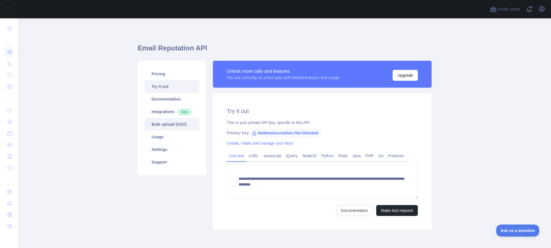
click at [162, 127] on link "Bulk upload (CSV)" at bounding box center [172, 124] width 55 height 13
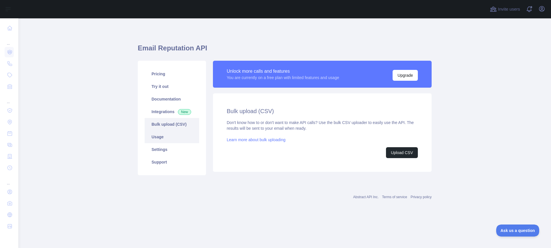
click at [159, 138] on link "Usage" at bounding box center [172, 137] width 55 height 13
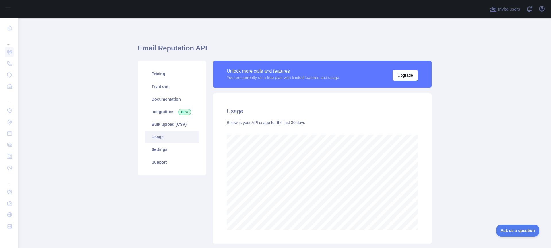
scroll to position [230, 528]
click at [155, 155] on link "Settings" at bounding box center [172, 149] width 55 height 13
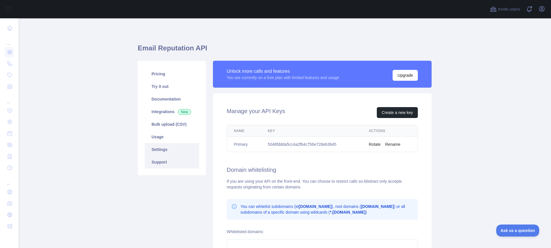
click at [160, 164] on link "Support" at bounding box center [172, 162] width 55 height 13
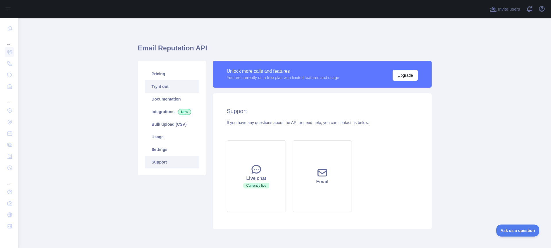
click at [162, 85] on link "Try it out" at bounding box center [172, 86] width 55 height 13
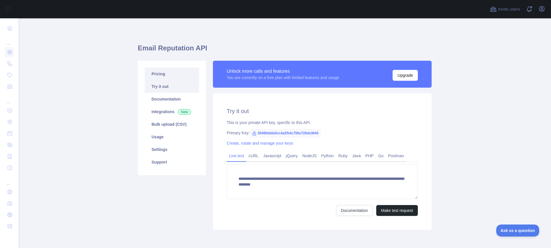
click at [159, 76] on link "Pricing" at bounding box center [172, 74] width 55 height 13
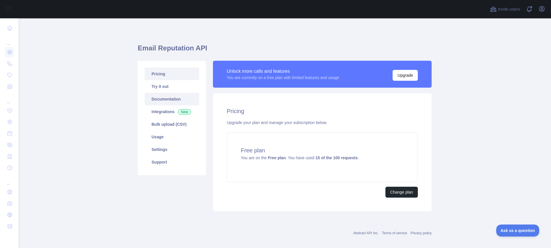
click at [158, 101] on link "Documentation" at bounding box center [172, 99] width 55 height 13
click at [155, 135] on link "Usage" at bounding box center [172, 137] width 55 height 13
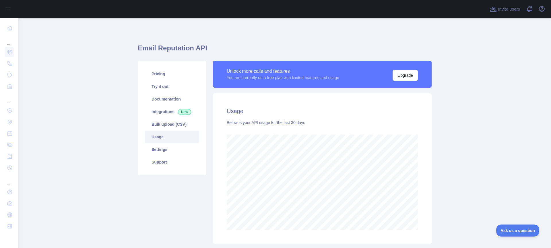
scroll to position [230, 528]
click at [161, 149] on link "Settings" at bounding box center [172, 149] width 55 height 13
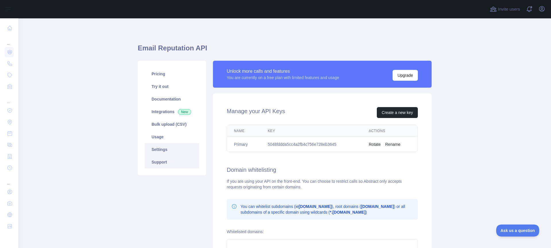
click at [160, 160] on link "Support" at bounding box center [172, 162] width 55 height 13
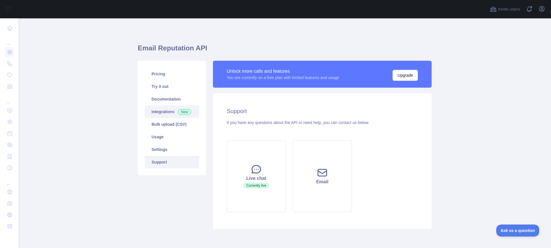
click at [157, 114] on link "Integrations New" at bounding box center [172, 112] width 55 height 13
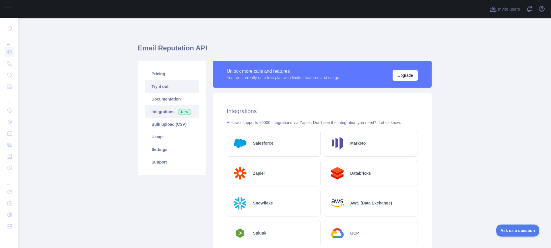
click at [159, 88] on link "Try it out" at bounding box center [172, 86] width 55 height 13
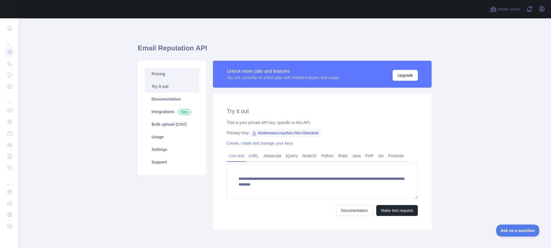
click at [155, 77] on link "Pricing" at bounding box center [172, 74] width 55 height 13
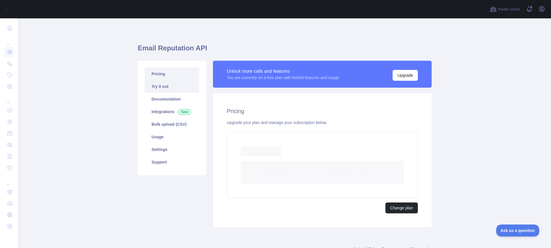
click at [158, 87] on link "Try it out" at bounding box center [172, 86] width 55 height 13
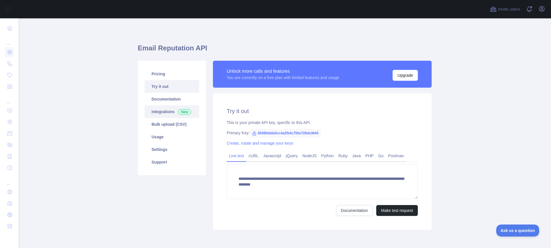
click at [159, 115] on link "Integrations New" at bounding box center [172, 112] width 55 height 13
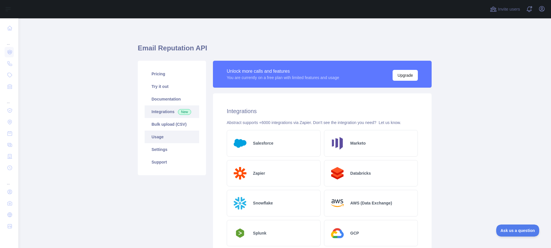
click at [157, 141] on link "Usage" at bounding box center [172, 137] width 55 height 13
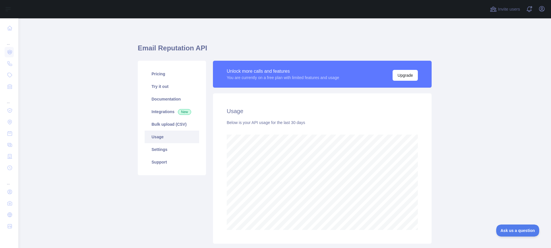
scroll to position [230, 528]
click at [158, 149] on link "Settings" at bounding box center [172, 149] width 55 height 13
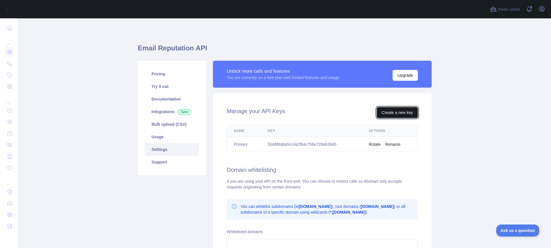
click at [393, 115] on button "Create a new key" at bounding box center [397, 112] width 41 height 11
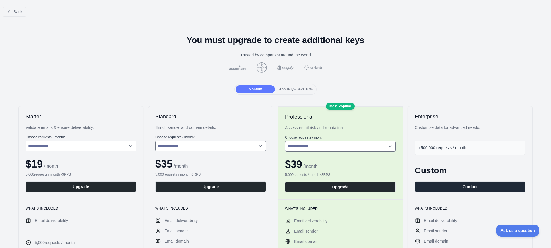
click at [301, 89] on span "Annually - Save 10%" at bounding box center [296, 89] width 34 height 4
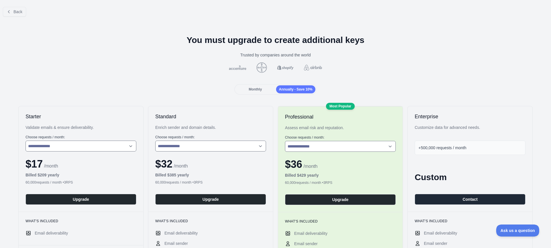
click at [251, 90] on span "Monthly" at bounding box center [255, 89] width 13 height 4
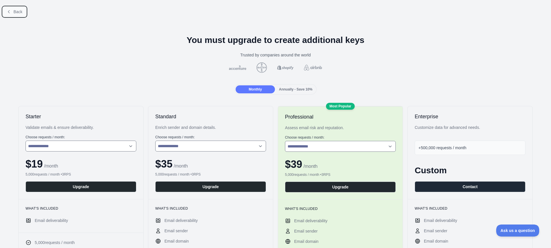
click at [12, 11] on button "Back" at bounding box center [14, 12] width 23 height 10
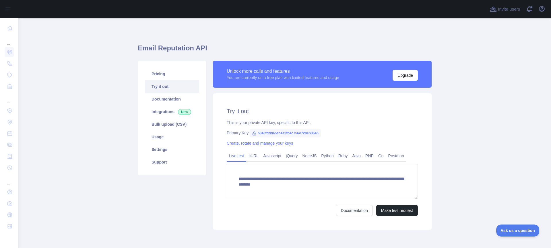
click at [169, 88] on link "Try it out" at bounding box center [172, 86] width 55 height 13
click at [542, 11] on icon "button" at bounding box center [541, 8] width 7 height 7
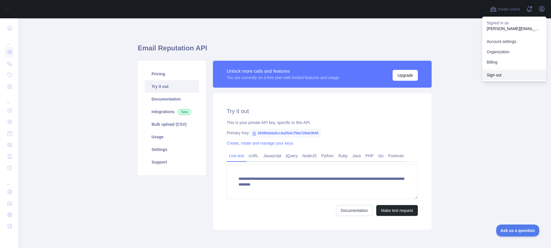
click at [494, 75] on button "Sign out" at bounding box center [514, 75] width 64 height 10
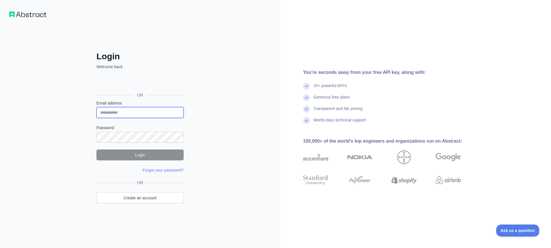
click at [116, 112] on input "Email address" at bounding box center [139, 112] width 87 height 11
click at [134, 112] on input "**********" at bounding box center [139, 112] width 87 height 11
type input "**********"
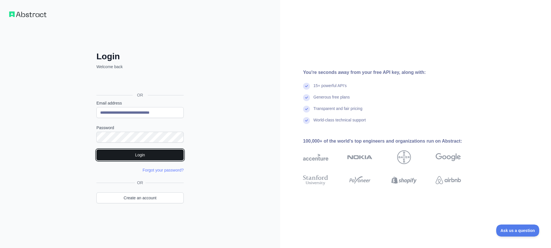
click at [133, 155] on button "Login" at bounding box center [139, 155] width 87 height 11
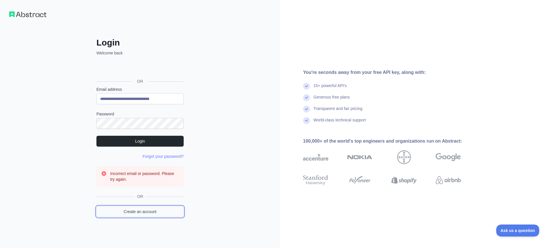
click at [135, 214] on link "Create an account" at bounding box center [139, 212] width 87 height 11
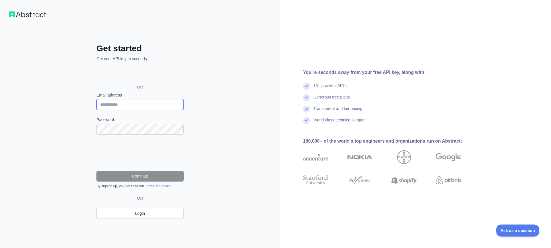
click at [126, 104] on input "Email address" at bounding box center [139, 104] width 87 height 11
click at [134, 104] on input "**********" at bounding box center [139, 104] width 87 height 11
type input "**********"
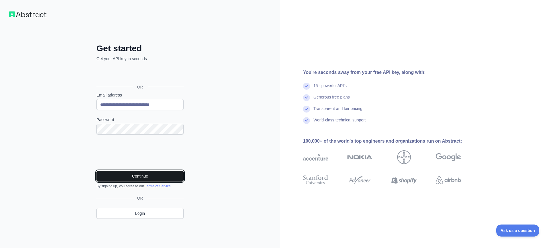
click at [143, 175] on button "Continue" at bounding box center [139, 176] width 87 height 11
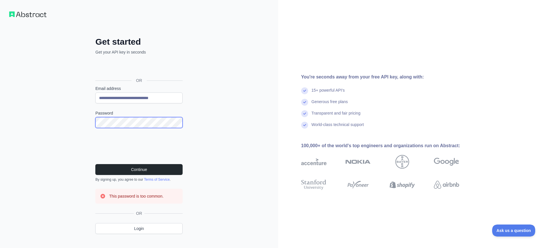
click at [85, 120] on div "**********" at bounding box center [139, 140] width 110 height 207
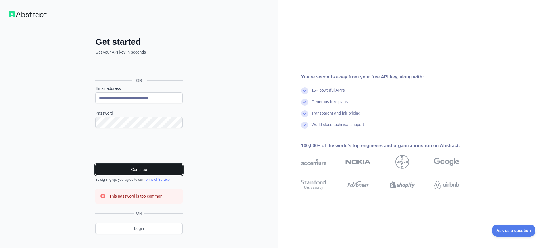
click at [128, 168] on button "Continue" at bounding box center [138, 169] width 87 height 11
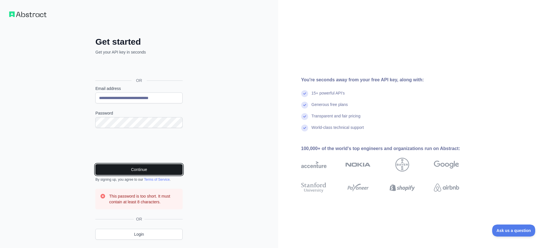
click at [134, 172] on button "Continue" at bounding box center [138, 169] width 87 height 11
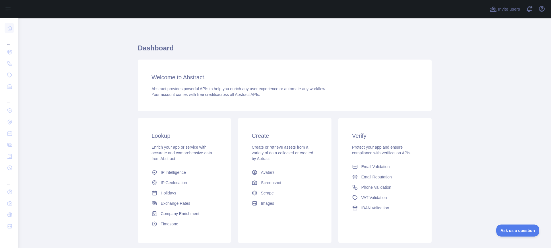
click at [143, 54] on h1 "Dashboard" at bounding box center [285, 51] width 294 height 14
click at [541, 10] on icon "button" at bounding box center [541, 8] width 5 height 5
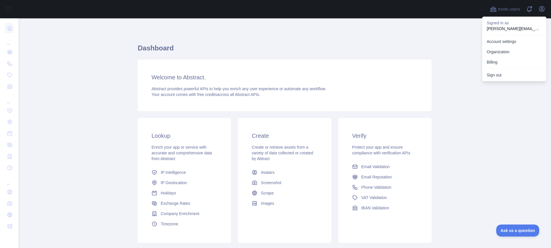
click at [469, 39] on main "Dashboard Welcome to Abstract. Abstract provides powerful APIs to help you enri…" at bounding box center [284, 133] width 532 height 230
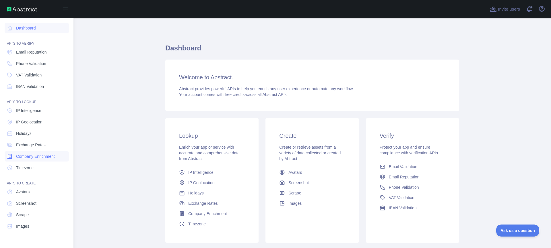
click at [24, 158] on span "Company Enrichment" at bounding box center [35, 157] width 39 height 6
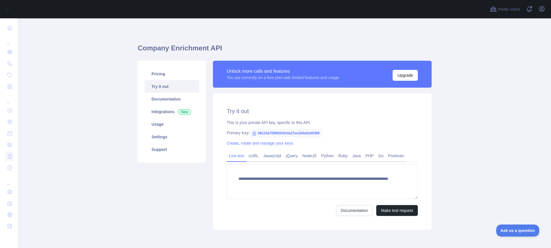
click at [281, 133] on span "b8c24a70889243e3a27ee184ab2d0366" at bounding box center [286, 133] width 72 height 9
copy span "b8c24a70889243e3a27ee184ab2d0366"
click at [158, 101] on link "Documentation" at bounding box center [172, 99] width 55 height 13
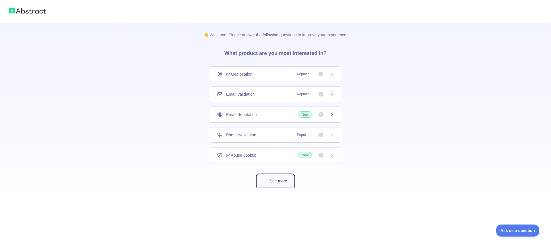
click at [275, 182] on button "See more" at bounding box center [275, 181] width 37 height 13
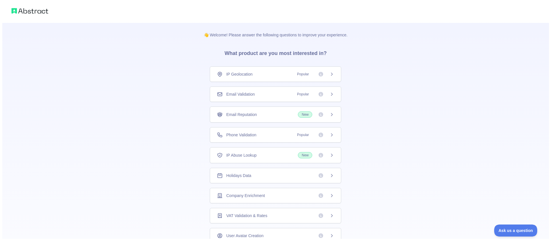
scroll to position [22, 0]
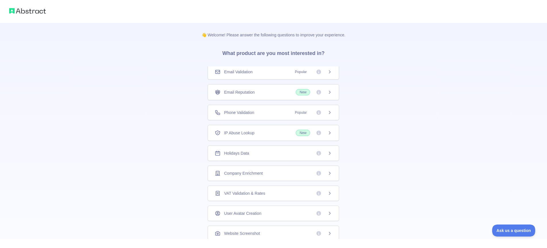
click at [328, 175] on icon at bounding box center [329, 173] width 5 height 5
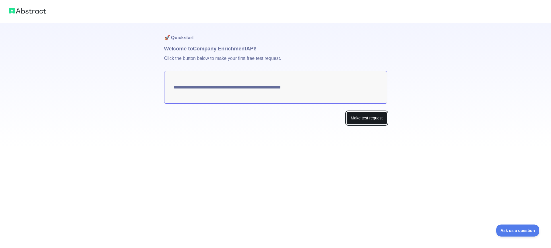
click at [354, 121] on button "Make test request" at bounding box center [366, 118] width 40 height 13
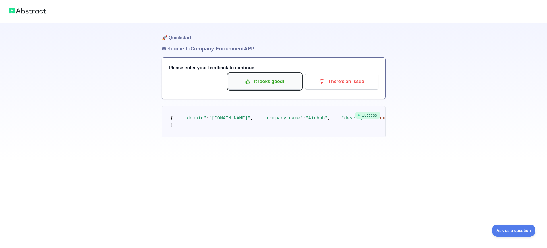
click at [266, 79] on p "It looks good!" at bounding box center [264, 82] width 65 height 10
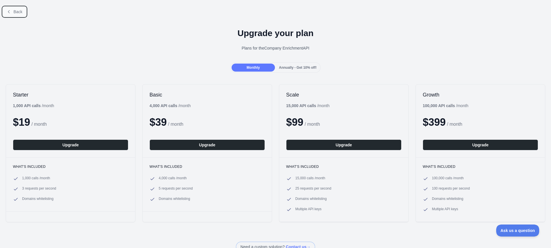
click at [11, 7] on button "Back" at bounding box center [14, 12] width 23 height 10
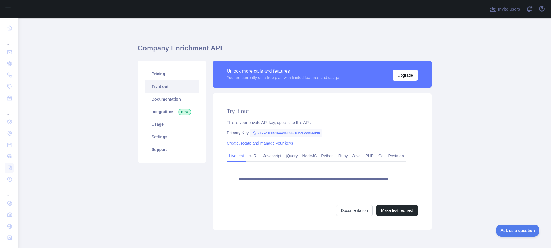
click at [279, 134] on span "7177d160516a49c1b6918bc6ccb56398" at bounding box center [286, 133] width 72 height 9
copy span "7177d160516a49c1b6918bc6ccb56398"
click at [157, 96] on link "Documentation" at bounding box center [172, 99] width 55 height 13
click at [169, 112] on link "Integrations New" at bounding box center [172, 112] width 55 height 13
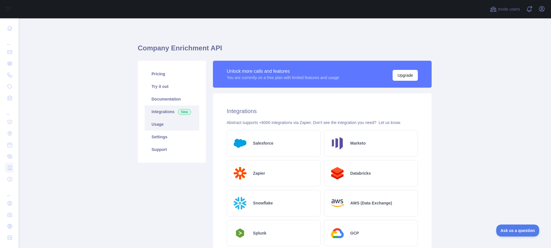
click at [155, 124] on link "Usage" at bounding box center [172, 124] width 55 height 13
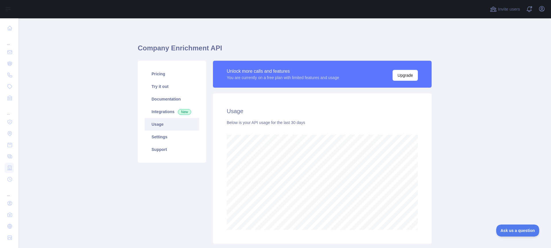
scroll to position [230, 528]
click at [161, 122] on link "Usage" at bounding box center [172, 124] width 55 height 13
click at [160, 111] on link "Integrations New" at bounding box center [172, 112] width 55 height 13
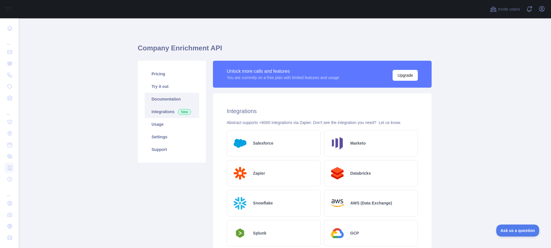
click at [166, 100] on link "Documentation" at bounding box center [172, 99] width 55 height 13
click at [160, 138] on link "Settings" at bounding box center [172, 137] width 55 height 13
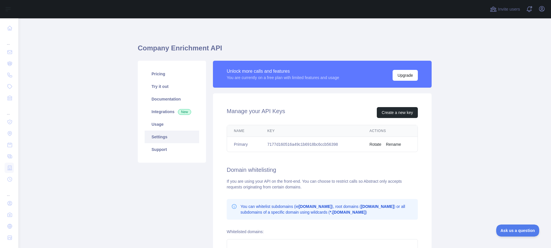
click at [282, 145] on td "7177d160516a49c1b6918bc6ccb56398" at bounding box center [311, 144] width 102 height 15
copy td "7177d160516a49c1b6918bc6ccb56398"
click at [108, 68] on main "Company Enrichment API Pricing Try it out Documentation Integrations New Usage …" at bounding box center [284, 133] width 532 height 230
click at [296, 144] on td "7177d160516a49c1b6918bc6ccb56398" at bounding box center [311, 144] width 102 height 15
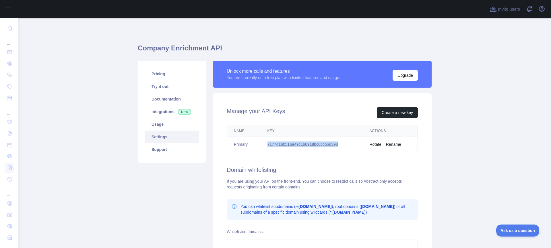
click at [296, 144] on td "7177d160516a49c1b6918bc6ccb56398" at bounding box center [311, 144] width 102 height 15
copy td "7177d160516a49c1b6918bc6ccb56398"
click at [90, 81] on main "Company Enrichment API Pricing Try it out Documentation Integrations New Usage …" at bounding box center [284, 133] width 532 height 230
